Goal: Task Accomplishment & Management: Complete application form

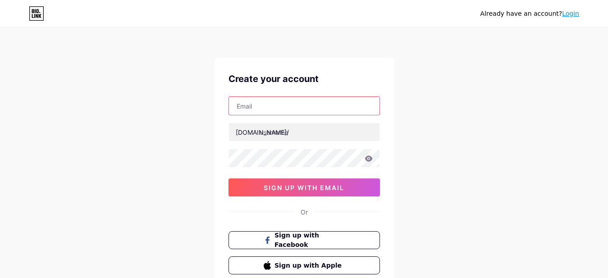
click at [305, 105] on input "text" at bounding box center [304, 106] width 150 height 18
click at [305, 111] on input "text" at bounding box center [304, 106] width 150 height 18
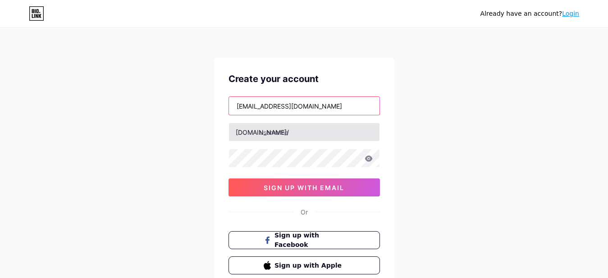
type input "[EMAIL_ADDRESS][DOMAIN_NAME]"
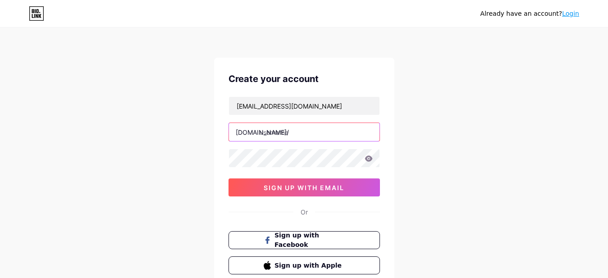
click at [279, 136] on input "text" at bounding box center [304, 132] width 150 height 18
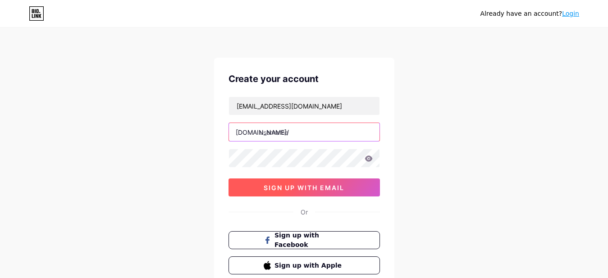
paste input "https//[DOMAIN_NAME][URL]"
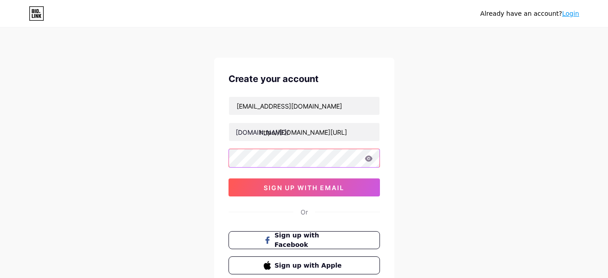
type input "[URL][DOMAIN_NAME]"
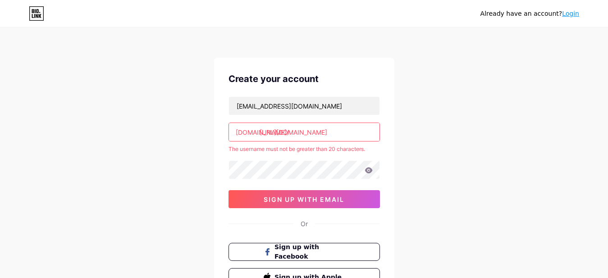
click at [488, 125] on div "Already have an account? Login Create your account [EMAIL_ADDRESS][DOMAIN_NAME]…" at bounding box center [304, 178] width 608 height 356
click at [315, 137] on input "[URL][DOMAIN_NAME]" at bounding box center [304, 132] width 150 height 18
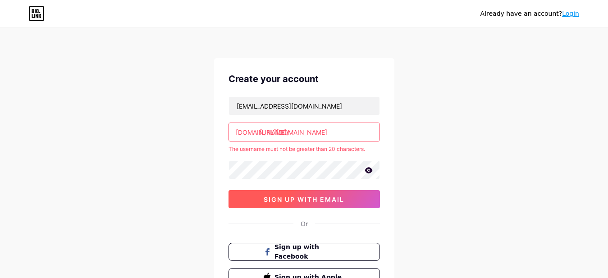
click at [251, 193] on button "sign up with email" at bounding box center [303, 199] width 151 height 18
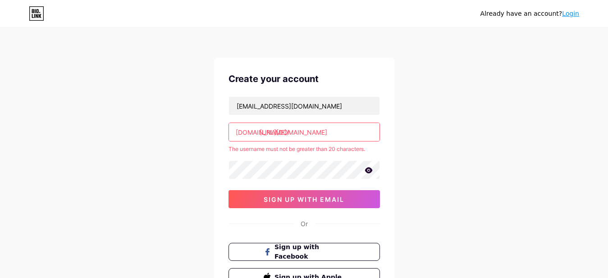
click at [257, 132] on div "[DOMAIN_NAME]/" at bounding box center [262, 132] width 53 height 9
drag, startPoint x: 307, startPoint y: 129, endPoint x: 162, endPoint y: 132, distance: 145.6
click at [162, 132] on div "Already have an account? Login Create your account [EMAIL_ADDRESS][DOMAIN_NAME]…" at bounding box center [304, 178] width 608 height 356
click at [319, 131] on input "[URL][DOMAIN_NAME]" at bounding box center [304, 132] width 150 height 18
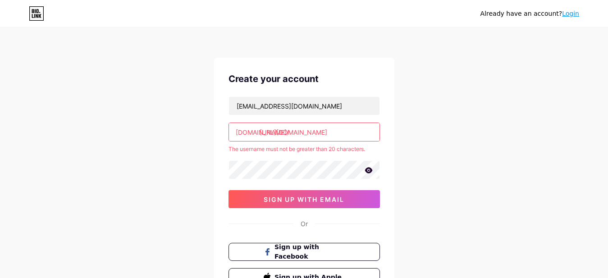
click at [319, 131] on input "[URL][DOMAIN_NAME]" at bounding box center [304, 132] width 150 height 18
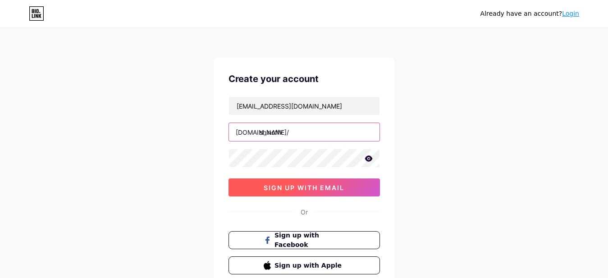
type input "shinoffx"
click at [305, 180] on button "sign up with email" at bounding box center [303, 187] width 151 height 18
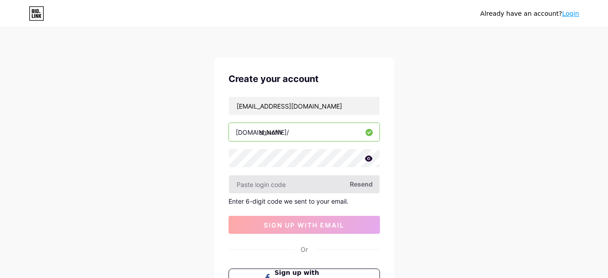
click at [312, 180] on input "text" at bounding box center [304, 184] width 150 height 18
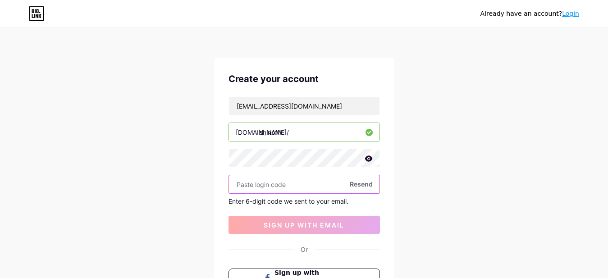
click at [324, 183] on input "text" at bounding box center [304, 184] width 150 height 18
click at [352, 185] on span "Resend" at bounding box center [361, 183] width 23 height 9
